Goal: Information Seeking & Learning: Understand process/instructions

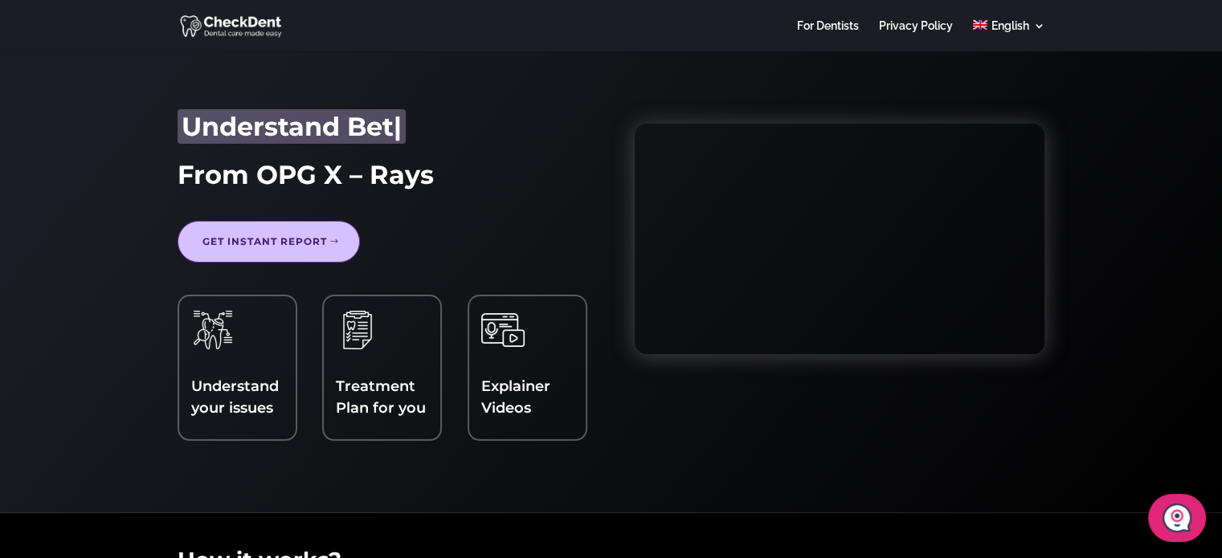
click at [257, 35] on img at bounding box center [232, 26] width 104 height 26
click at [4, 174] on div "Get Second Opinion Identify Issues Get Treatment Plan Understand Better Get Sec…" at bounding box center [611, 282] width 1222 height 463
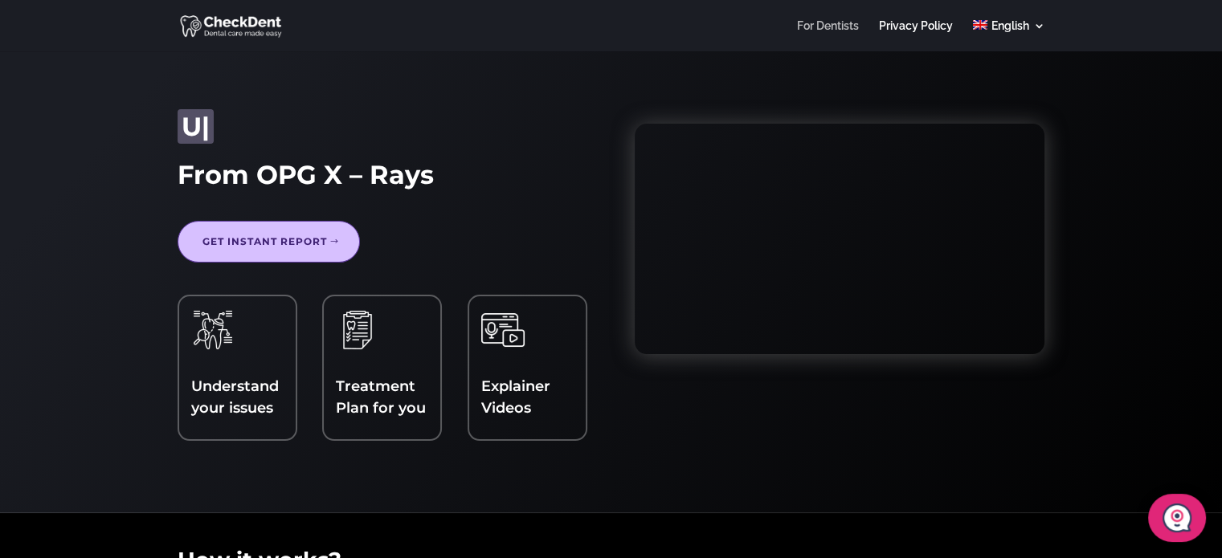
click at [815, 25] on link "For Dentists" at bounding box center [828, 35] width 62 height 31
